Goal: Task Accomplishment & Management: Use online tool/utility

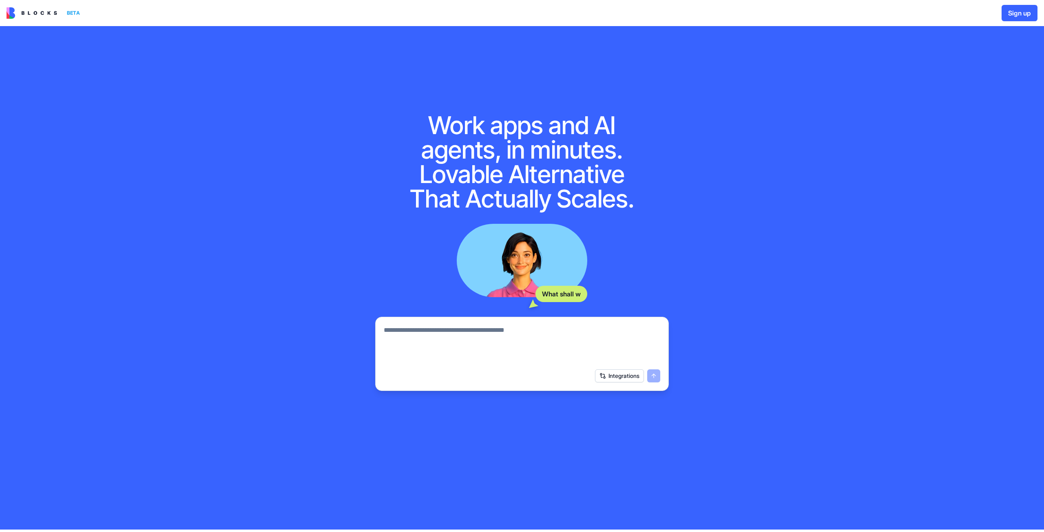
click at [500, 338] on textarea at bounding box center [522, 344] width 277 height 39
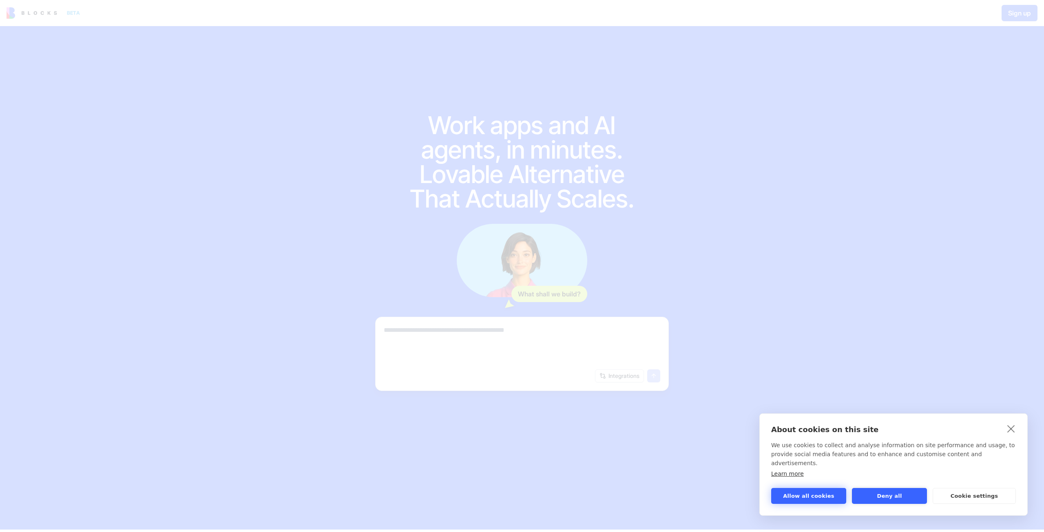
click at [821, 495] on button "Allow all cookies" at bounding box center [808, 496] width 75 height 16
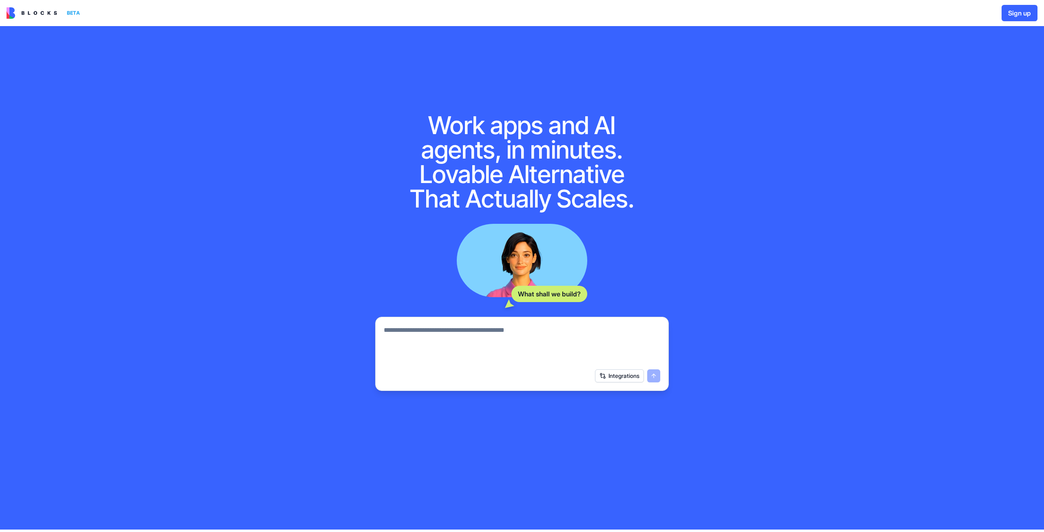
click at [480, 348] on textarea at bounding box center [522, 344] width 277 height 39
paste textarea "**********"
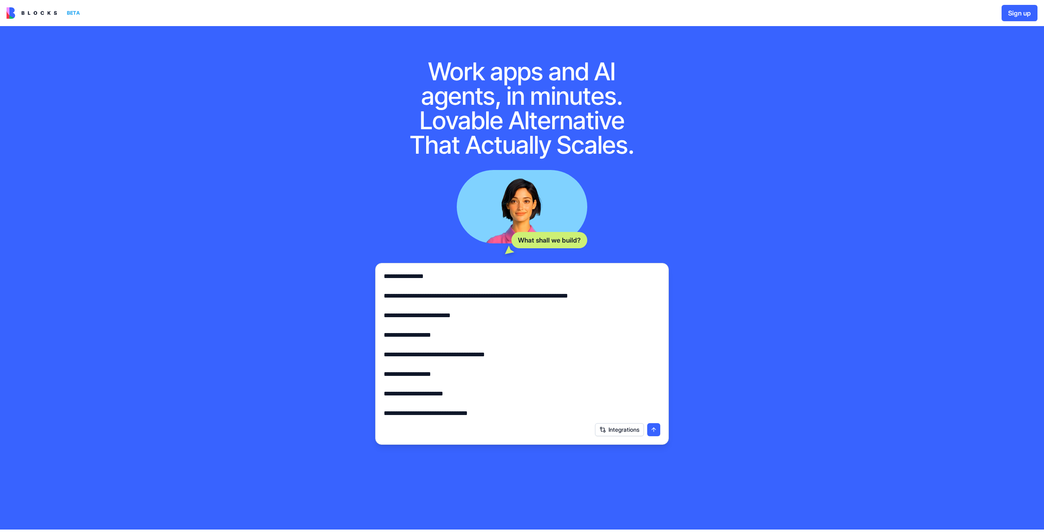
scroll to position [567, 0]
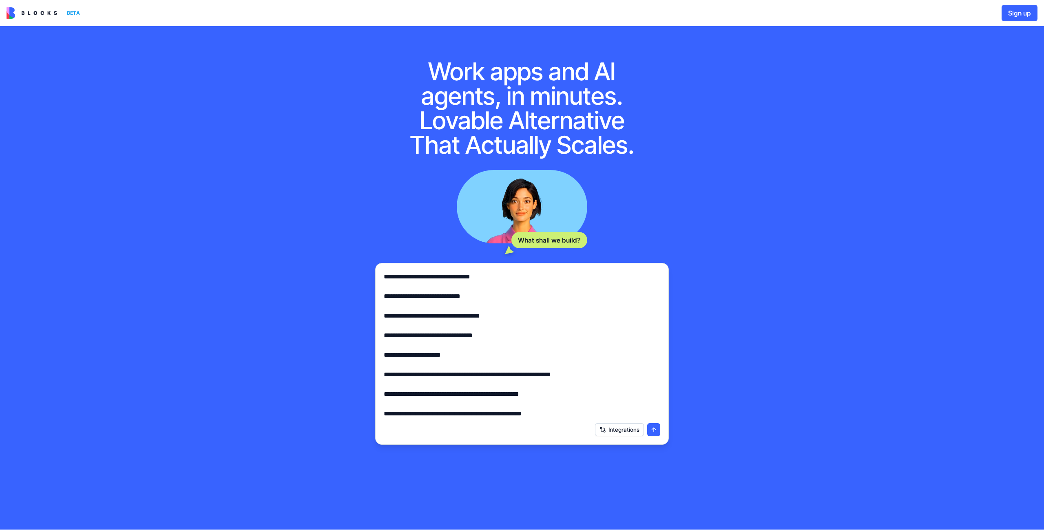
type textarea "**********"
click at [654, 432] on button "submit" at bounding box center [653, 429] width 13 height 13
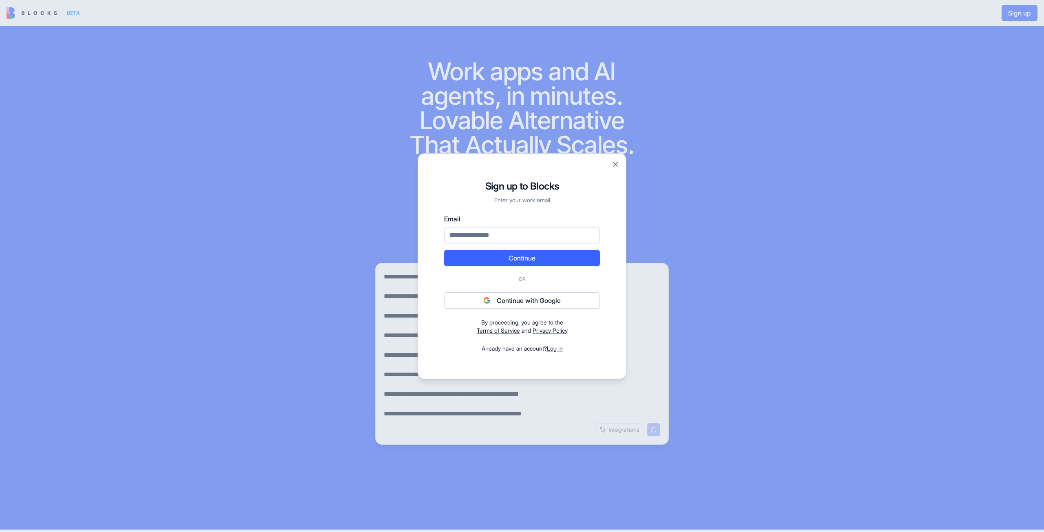
click at [538, 297] on button "Continue with Google" at bounding box center [522, 300] width 156 height 16
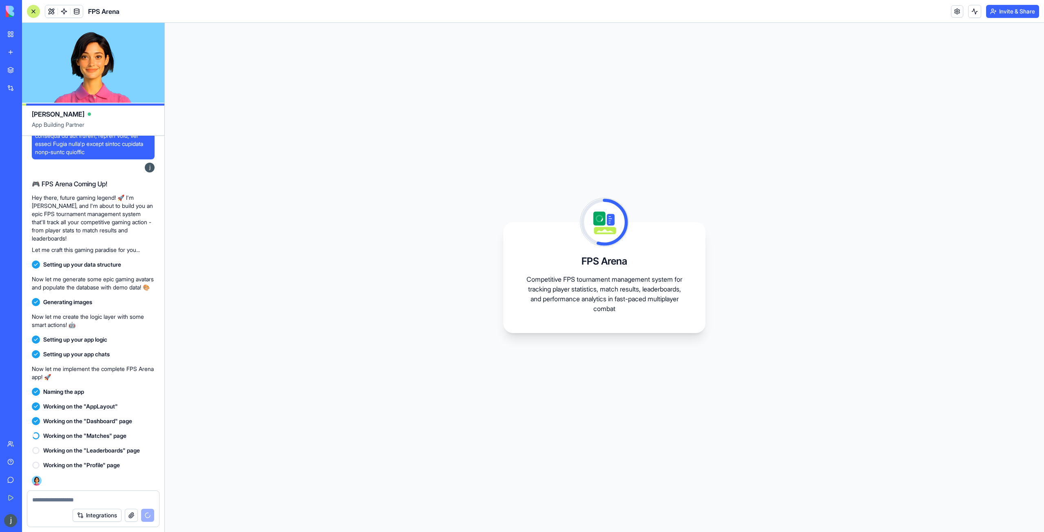
scroll to position [257, 0]
drag, startPoint x: 529, startPoint y: 204, endPoint x: 701, endPoint y: 230, distance: 173.8
click at [694, 226] on div "FPS Arena Competitive FPS tournament management system for tracking player stat…" at bounding box center [604, 277] width 879 height 509
click at [733, 228] on div "FPS Arena Competitive FPS tournament management system for tracking player stat…" at bounding box center [604, 277] width 879 height 509
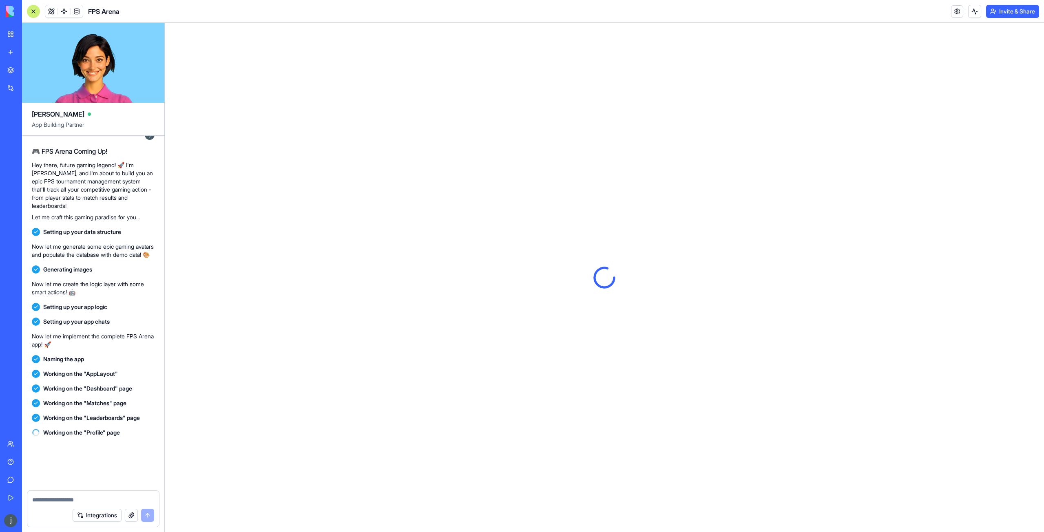
scroll to position [381, 0]
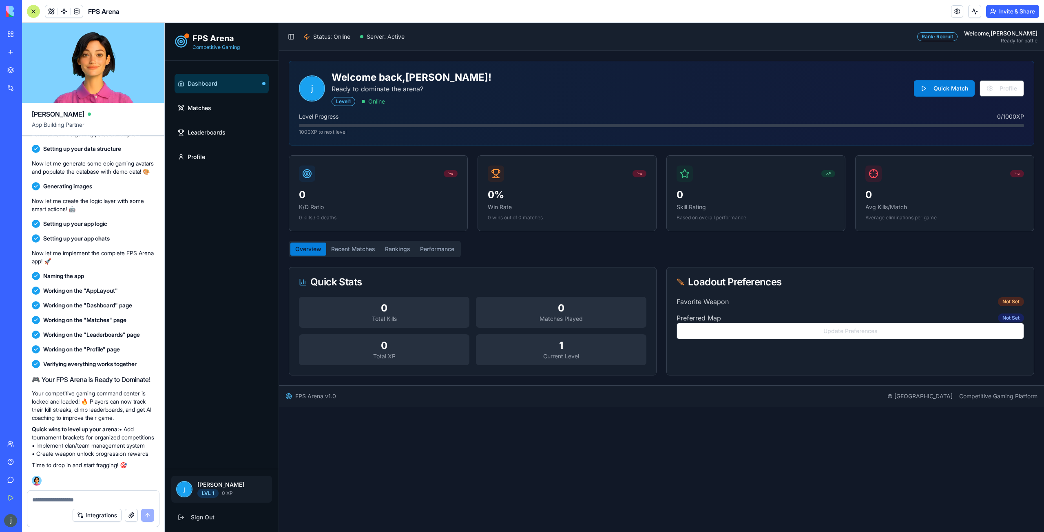
click at [564, 263] on div "Overview Recent Matches Rankings Performance Quick Stats 0 Total Kills 0 Matche…" at bounding box center [662, 308] width 746 height 135
click at [192, 104] on span "Matches" at bounding box center [200, 108] width 24 height 8
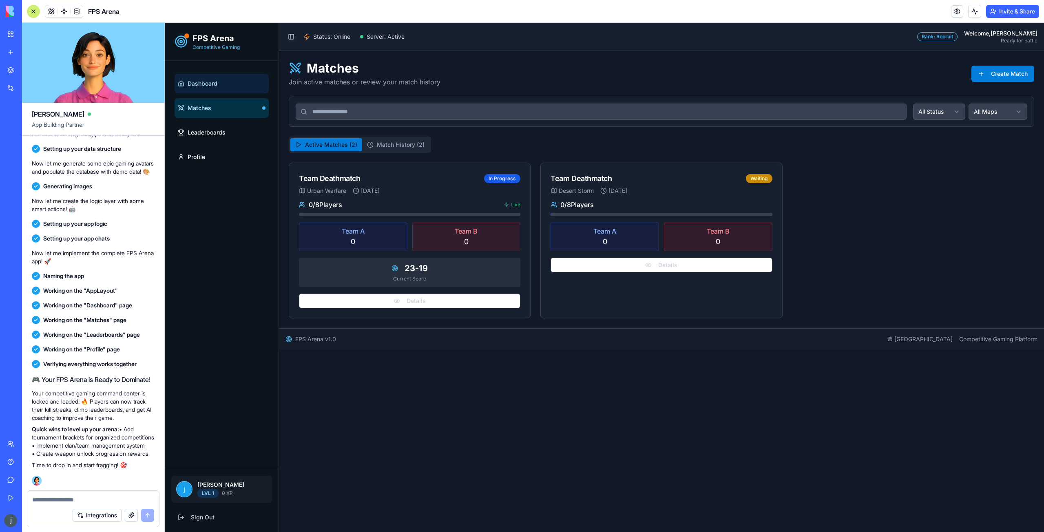
click at [211, 81] on span "Dashboard" at bounding box center [203, 84] width 30 height 8
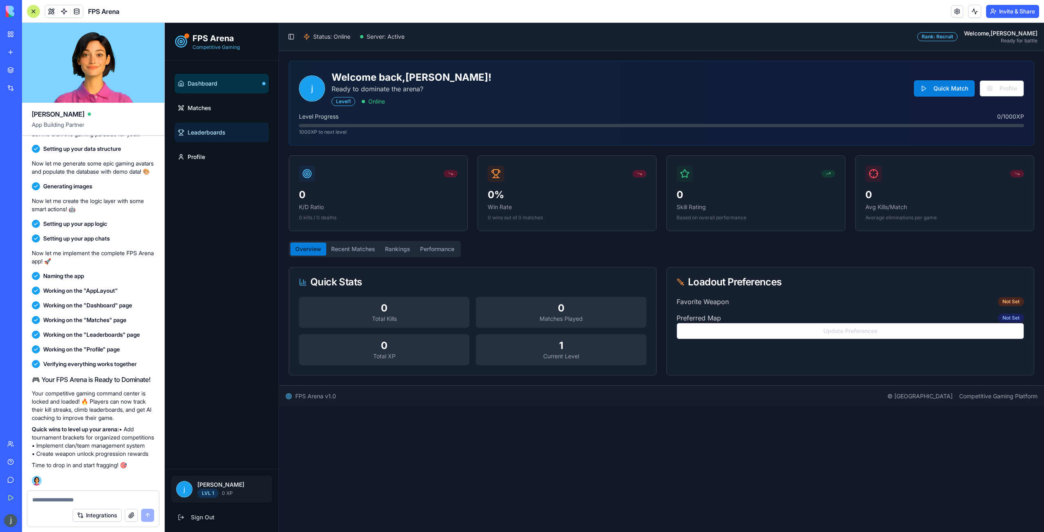
click at [221, 139] on link "Leaderboards" at bounding box center [222, 133] width 94 height 20
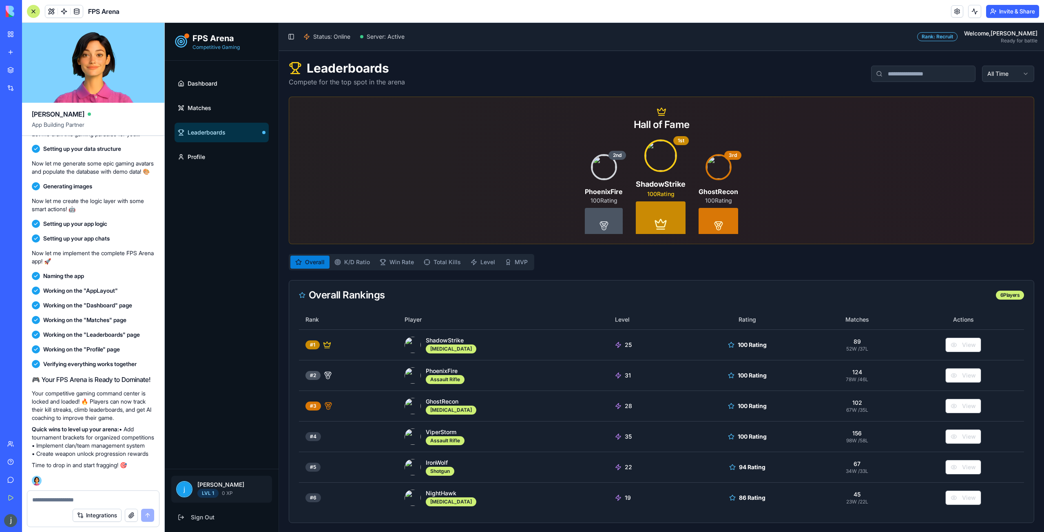
drag, startPoint x: 676, startPoint y: 309, endPoint x: 676, endPoint y: 305, distance: 4.1
click at [676, 307] on div "Overall Rankings 6 Players" at bounding box center [661, 295] width 745 height 29
click at [680, 301] on div "Overall Rankings 6 Players" at bounding box center [661, 295] width 745 height 29
click at [645, 214] on div at bounding box center [661, 217] width 50 height 33
click at [208, 51] on div "FPS Arena Competitive Gaming" at bounding box center [222, 42] width 114 height 38
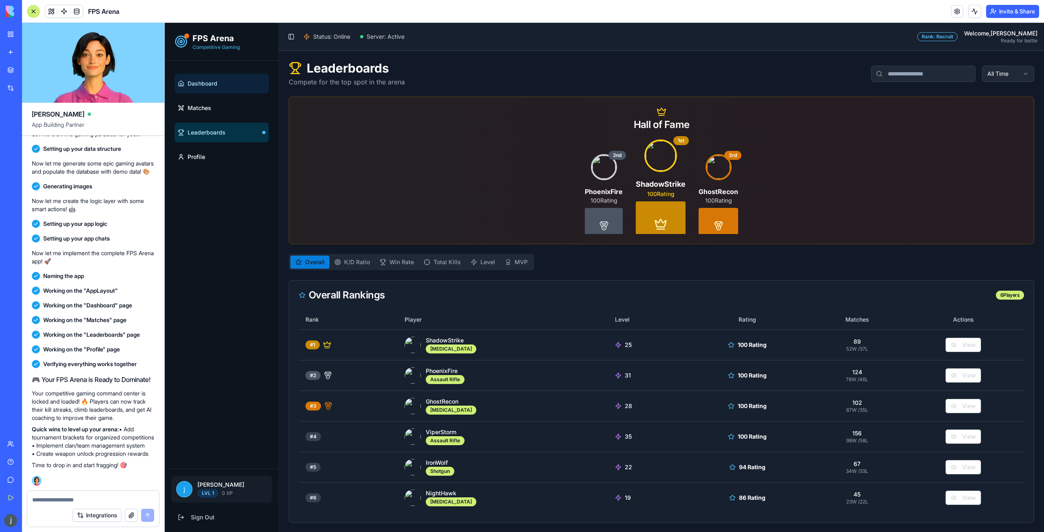
click at [216, 89] on link "Dashboard" at bounding box center [222, 84] width 94 height 20
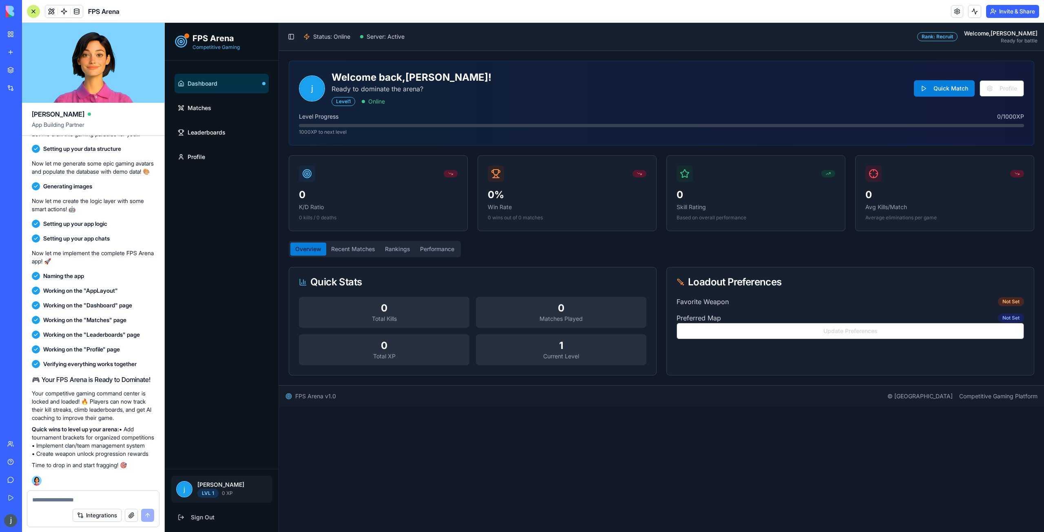
click at [354, 240] on div "j Welcome back, [PERSON_NAME] ! Ready to dominate the arena? Level 1 Online Qui…" at bounding box center [662, 218] width 746 height 315
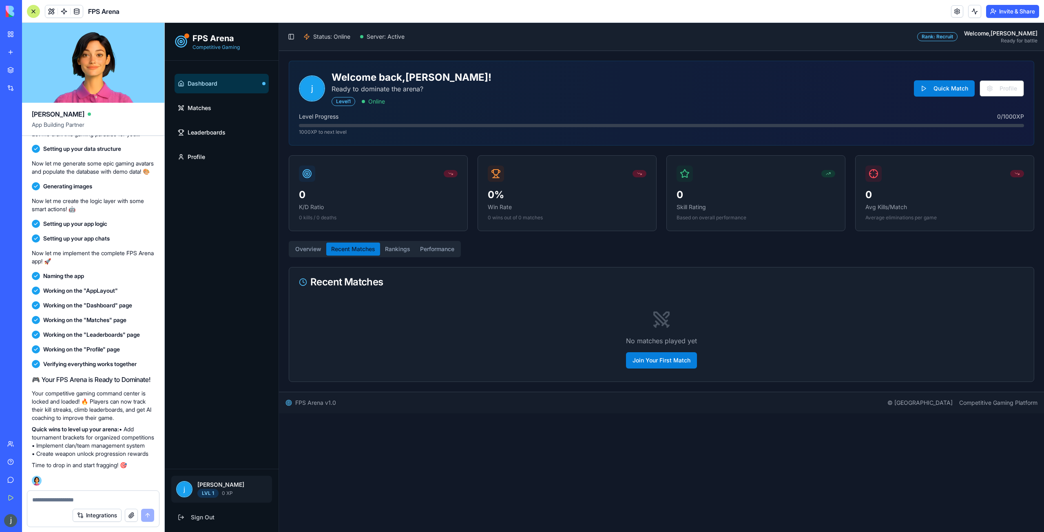
click at [350, 252] on button "Recent Matches" at bounding box center [353, 249] width 54 height 13
click at [645, 362] on button "Join Your First Match" at bounding box center [661, 360] width 71 height 16
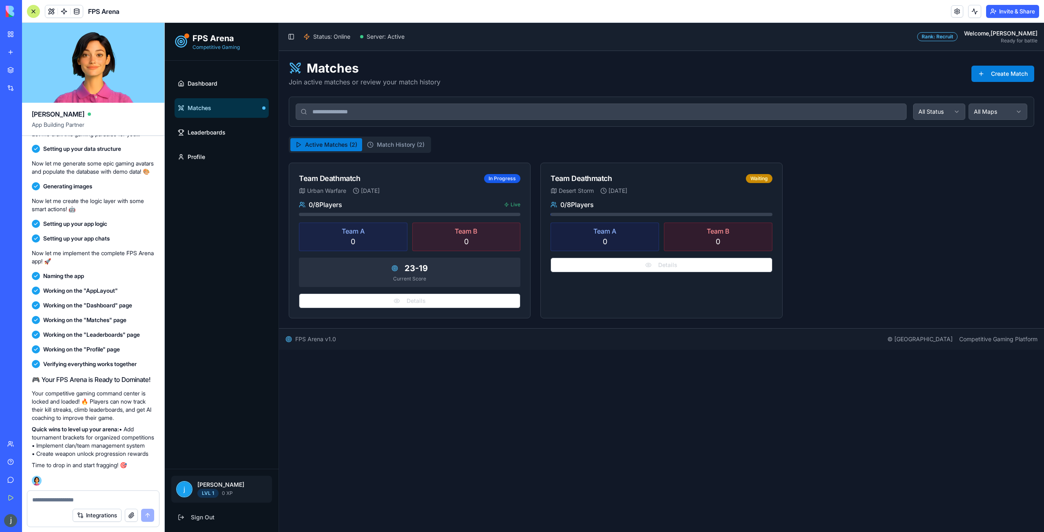
click at [323, 182] on div "Team Deathmatch" at bounding box center [329, 178] width 61 height 11
drag, startPoint x: 423, startPoint y: 300, endPoint x: 495, endPoint y: 353, distance: 89.0
click at [498, 357] on main "Toggle Sidebar Status: Online Server: Active Rank: Recruit Welcome, [PERSON_NAM…" at bounding box center [661, 277] width 765 height 509
click at [358, 246] on p "0" at bounding box center [353, 241] width 101 height 11
drag, startPoint x: 505, startPoint y: 179, endPoint x: 502, endPoint y: 191, distance: 12.5
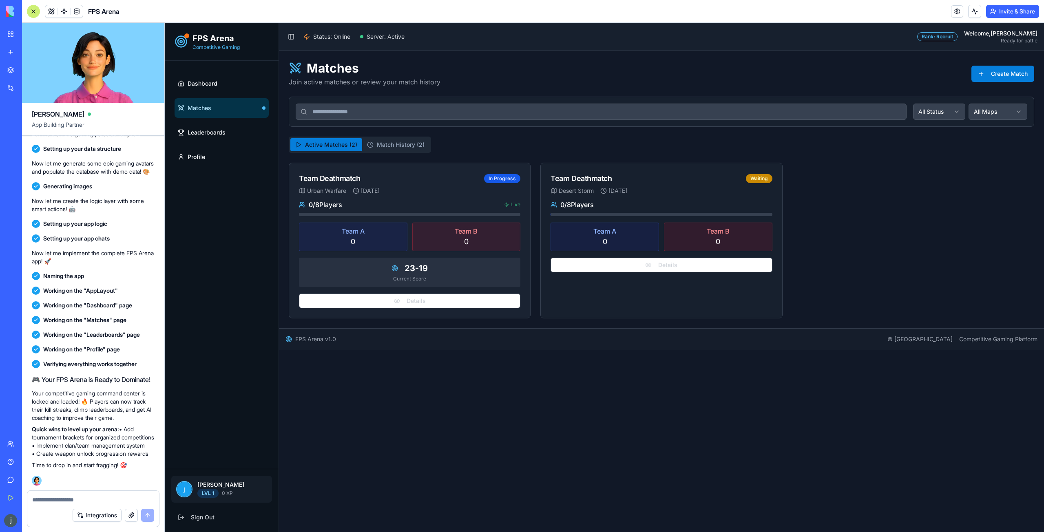
click at [505, 179] on div "In Progress" at bounding box center [502, 178] width 36 height 9
click at [490, 230] on p "Team B" at bounding box center [466, 231] width 101 height 10
click at [355, 232] on p "Team A" at bounding box center [353, 231] width 101 height 10
click at [396, 277] on p "Current Score" at bounding box center [410, 279] width 212 height 7
click at [412, 270] on span "23 - 19" at bounding box center [416, 268] width 23 height 11
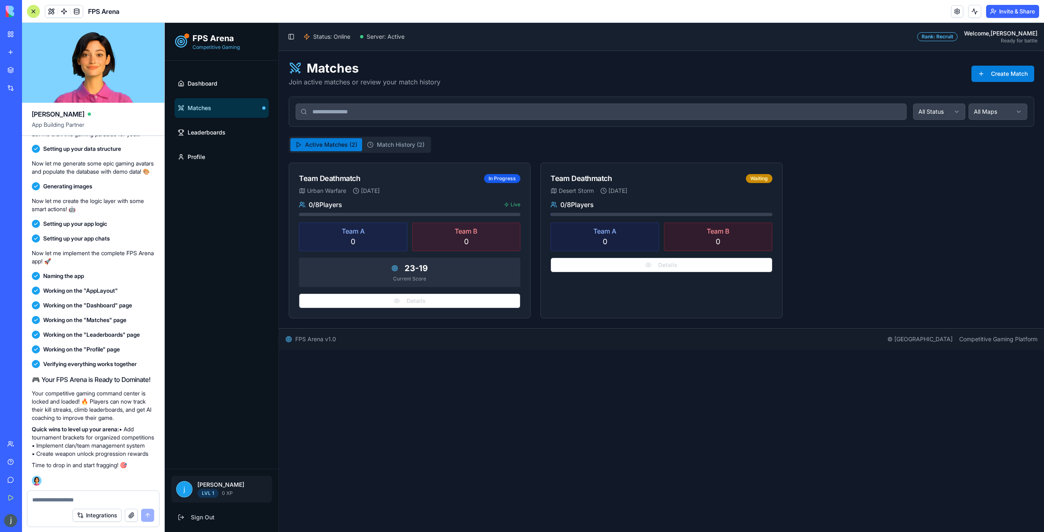
drag, startPoint x: 411, startPoint y: 268, endPoint x: 399, endPoint y: 258, distance: 16.0
click at [410, 268] on span "23 - 19" at bounding box center [416, 268] width 23 height 11
click at [323, 208] on span "0 / 8 Players" at bounding box center [325, 205] width 33 height 10
click at [377, 244] on p "0" at bounding box center [353, 241] width 101 height 11
click at [403, 299] on button "Details" at bounding box center [409, 301] width 221 height 15
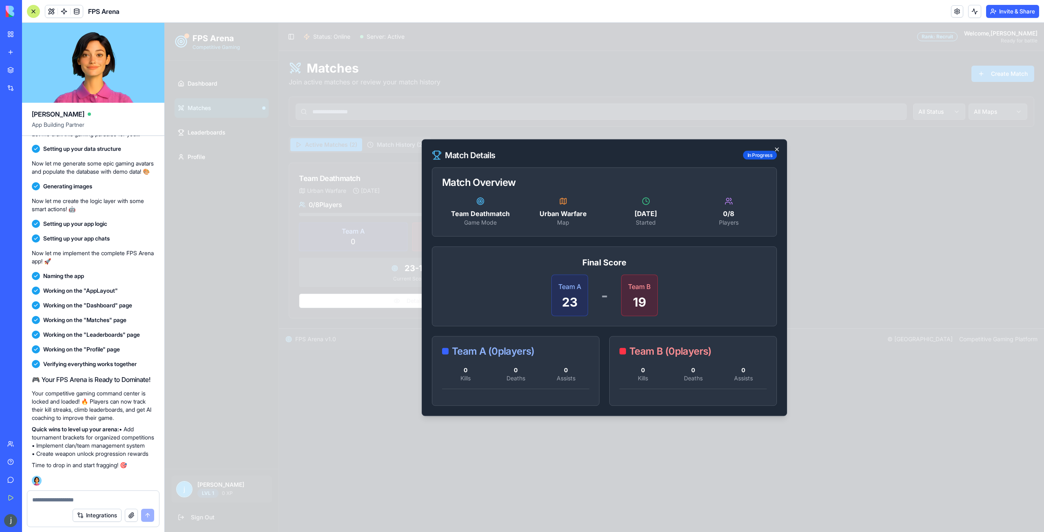
drag, startPoint x: 778, startPoint y: 144, endPoint x: 777, endPoint y: 150, distance: 5.4
click at [778, 145] on div "Match Details In Progress Match Overview Team Deathmatch Game Mode Urban Warfar…" at bounding box center [604, 277] width 365 height 277
click at [777, 150] on icon "button" at bounding box center [777, 149] width 7 height 7
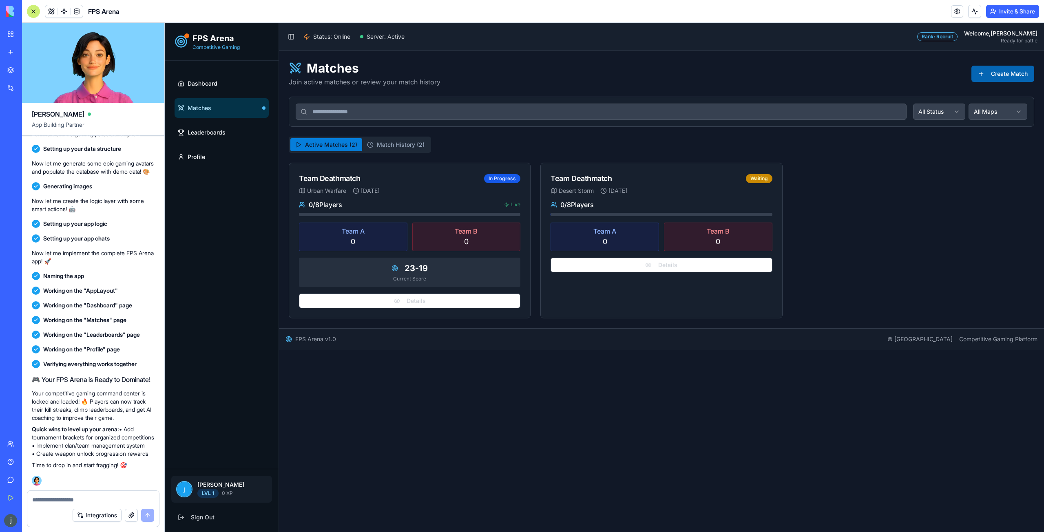
click at [999, 74] on button "Create Match" at bounding box center [1003, 74] width 63 height 16
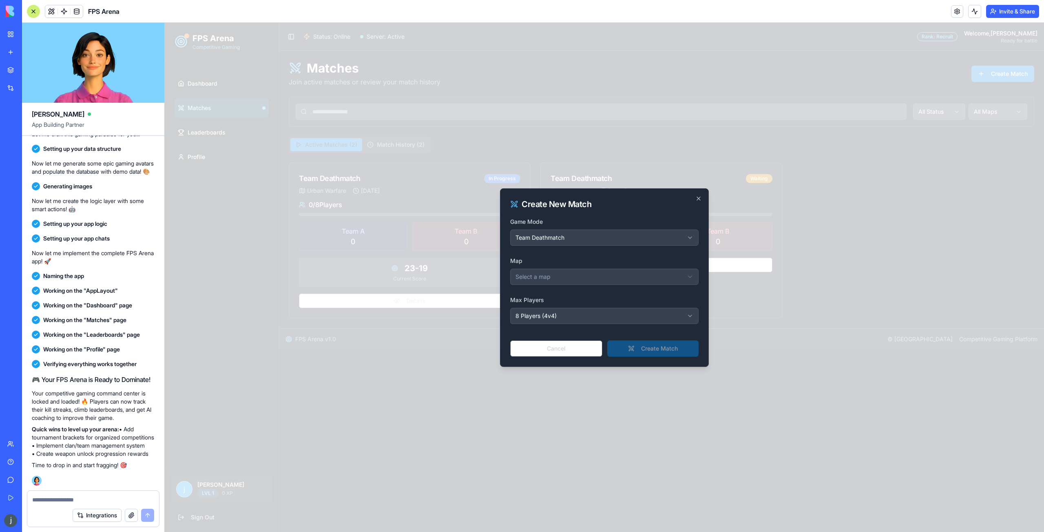
click at [525, 274] on body "**********" at bounding box center [604, 277] width 879 height 509
click at [624, 349] on button "Create Match" at bounding box center [652, 349] width 91 height 16
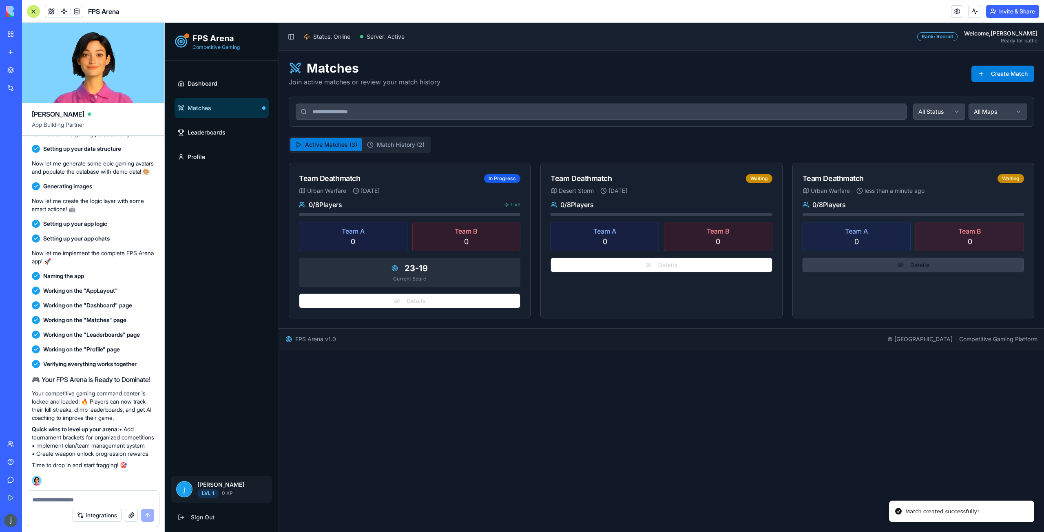
click at [901, 264] on button "Details" at bounding box center [913, 265] width 221 height 15
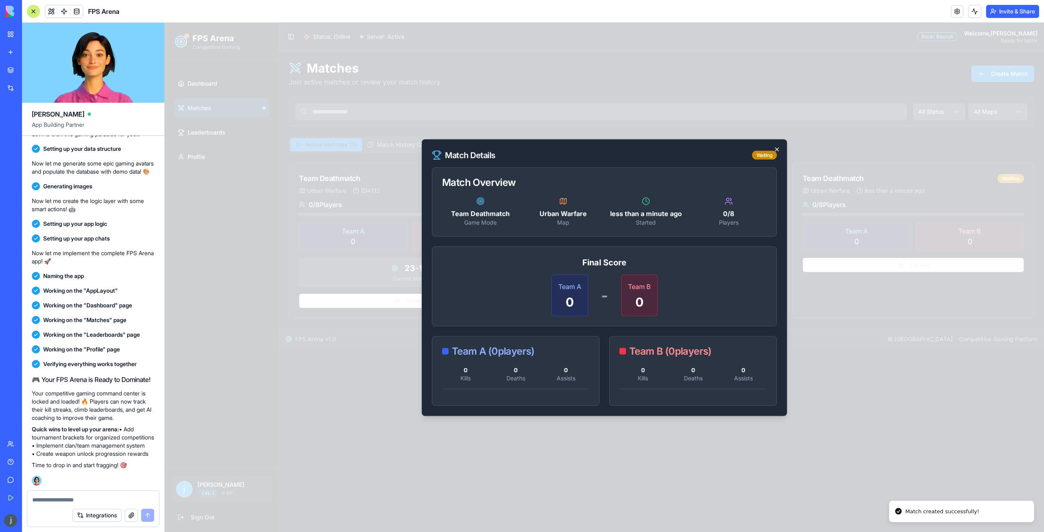
click at [775, 146] on icon "button" at bounding box center [777, 149] width 7 height 7
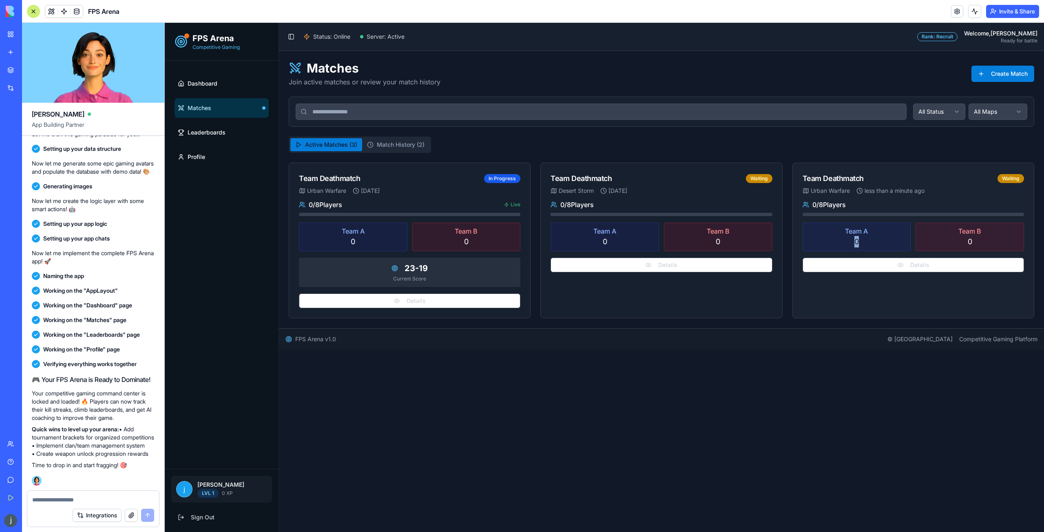
click at [875, 236] on div "Team A 0" at bounding box center [857, 237] width 108 height 29
click at [948, 237] on p "0" at bounding box center [969, 241] width 101 height 11
click at [872, 217] on div "0 / 8 Players Team A 0 Team B 0 Details" at bounding box center [913, 241] width 241 height 82
click at [925, 253] on div "0 / 8 Players Team A 0 Team B 0 Details" at bounding box center [913, 241] width 241 height 82
click at [870, 232] on p "Team A" at bounding box center [856, 231] width 101 height 10
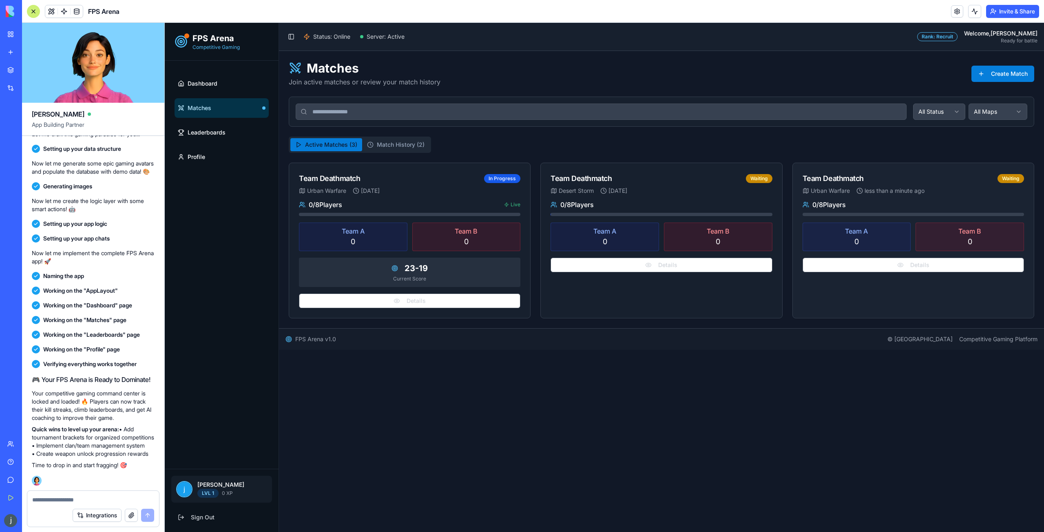
click at [969, 256] on div "0 / 8 Players Team A 0 Team B 0 Details" at bounding box center [913, 241] width 241 height 82
click at [886, 245] on p "0" at bounding box center [856, 241] width 101 height 11
drag, startPoint x: 957, startPoint y: 244, endPoint x: 937, endPoint y: 243, distance: 20.8
click at [955, 244] on p "0" at bounding box center [969, 241] width 101 height 11
click at [867, 233] on p "Team A" at bounding box center [856, 231] width 101 height 10
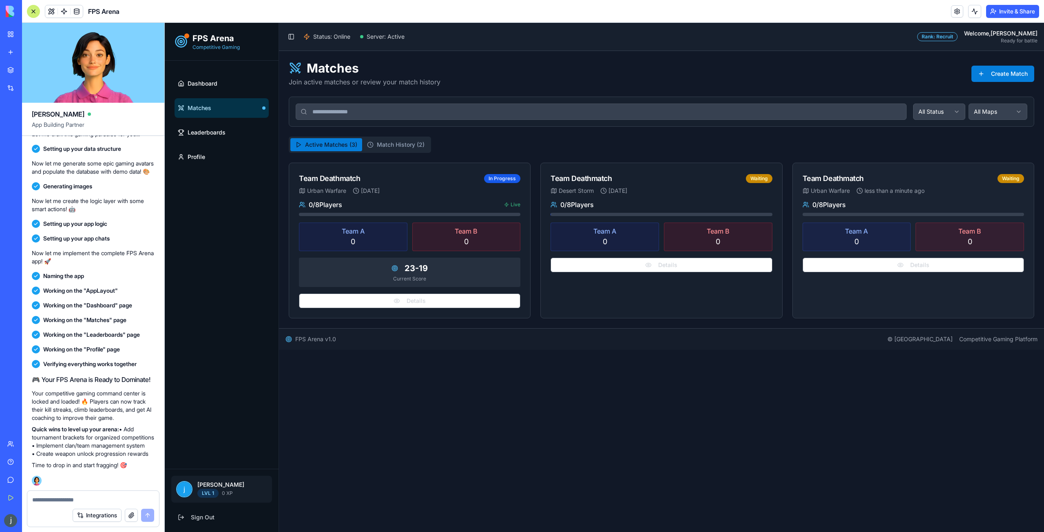
click at [948, 231] on p "Team B" at bounding box center [969, 231] width 101 height 10
click at [889, 227] on p "Team A" at bounding box center [856, 231] width 101 height 10
click at [400, 146] on button "Match History ( 2 )" at bounding box center [395, 144] width 67 height 13
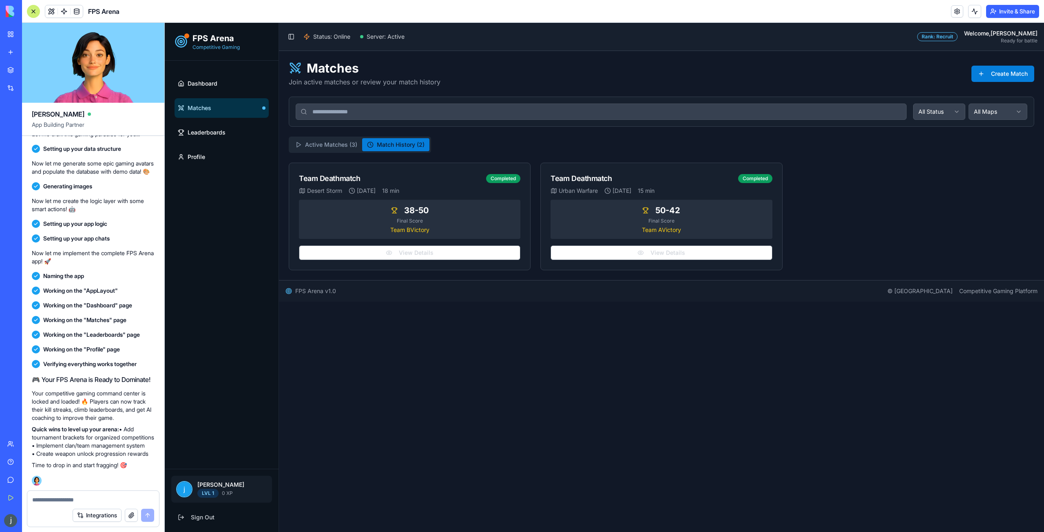
click at [330, 133] on div "Matches Join active matches or review your match history Create Match All Statu…" at bounding box center [662, 166] width 746 height 210
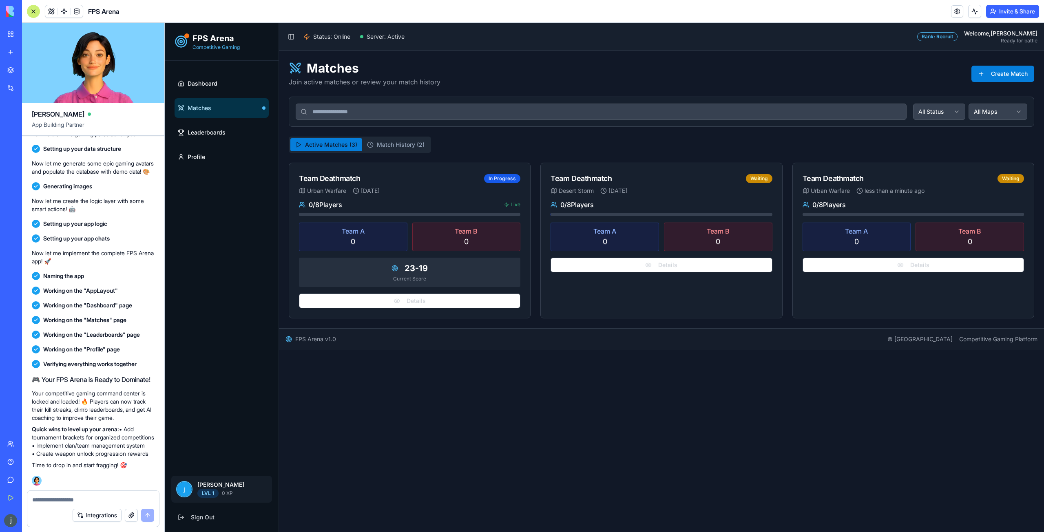
click at [319, 147] on button "Active Matches ( 3 )" at bounding box center [326, 144] width 72 height 13
click at [317, 35] on span "Status: Online" at bounding box center [331, 37] width 37 height 8
click at [289, 39] on button "Toggle Sidebar" at bounding box center [291, 36] width 11 height 11
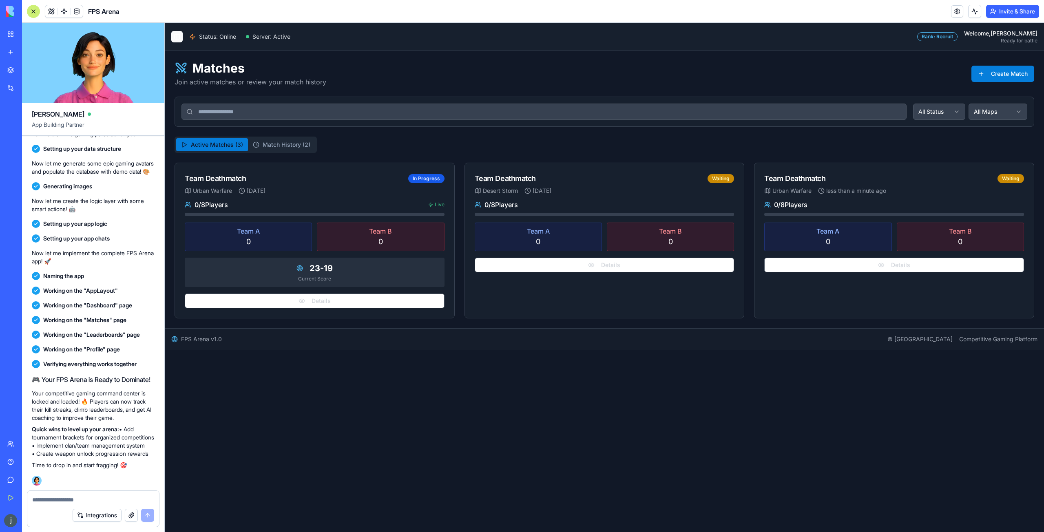
click at [180, 39] on button "Toggle Sidebar" at bounding box center [176, 36] width 11 height 11
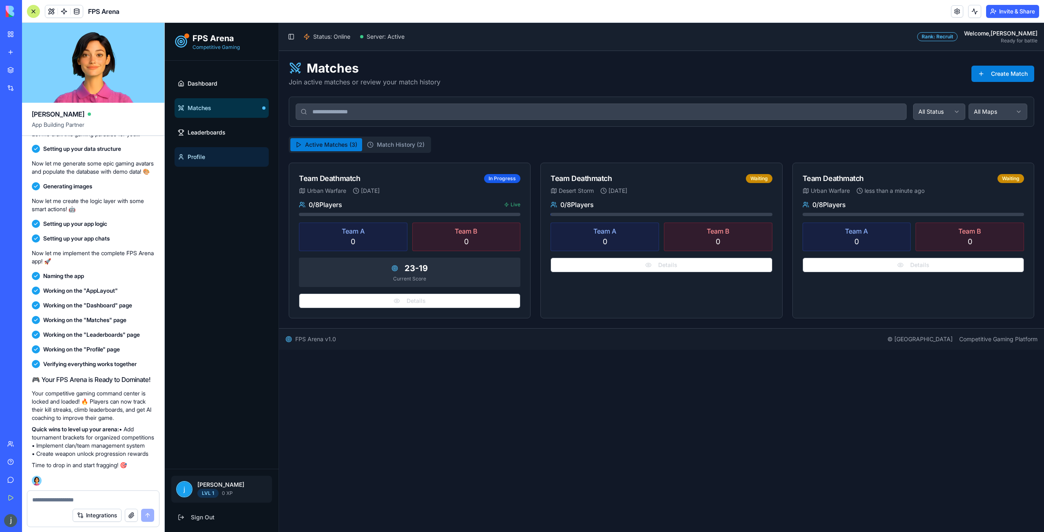
click at [208, 147] on link "Profile" at bounding box center [222, 157] width 94 height 20
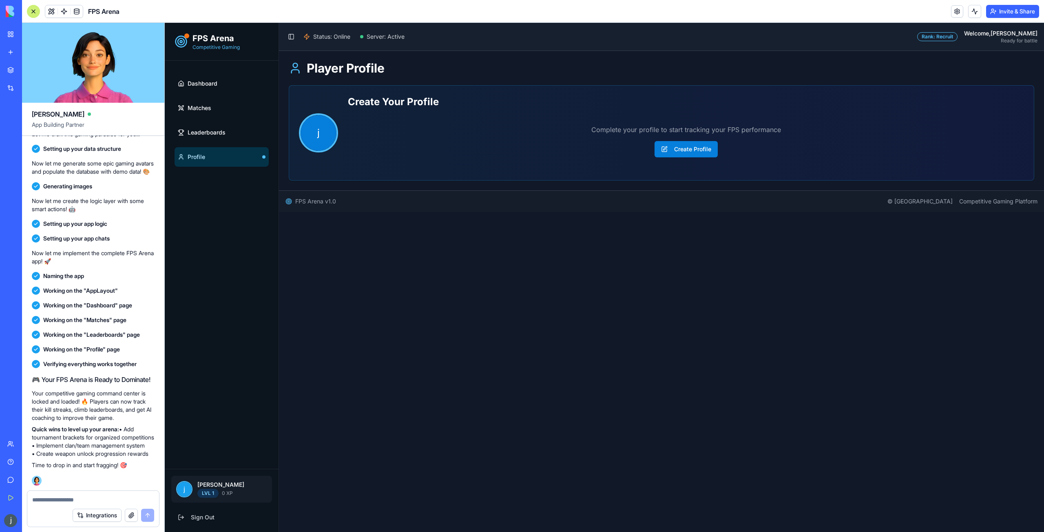
click at [206, 170] on div "Dashboard Matches Leaderboards Profile" at bounding box center [221, 121] width 101 height 100
click at [230, 138] on link "Leaderboards" at bounding box center [222, 133] width 94 height 20
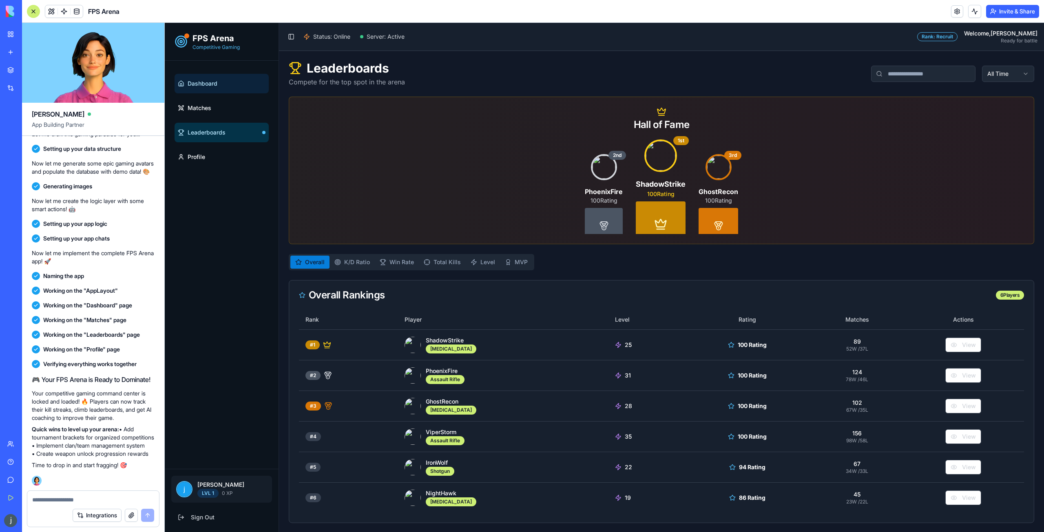
click at [223, 79] on link "Dashboard" at bounding box center [222, 84] width 94 height 20
